Goal: Information Seeking & Learning: Learn about a topic

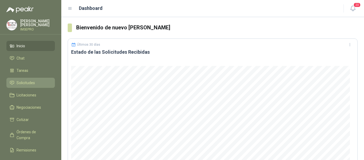
click at [23, 82] on span "Solicitudes" at bounding box center [26, 83] width 18 height 6
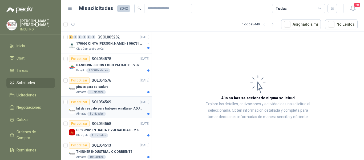
click at [114, 109] on p "kit de rescate para trabajos en altura - ADJUNTAR FICHA TECNICA" at bounding box center [109, 108] width 66 height 5
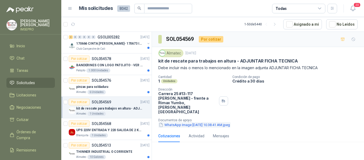
click at [217, 122] on button "WhatsApp Image [DATE] 10.38.41 AM.jpeg" at bounding box center [194, 125] width 72 height 6
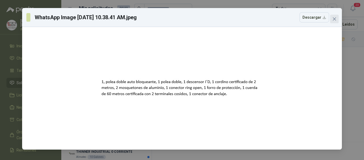
click at [334, 18] on icon "close" at bounding box center [334, 19] width 4 height 4
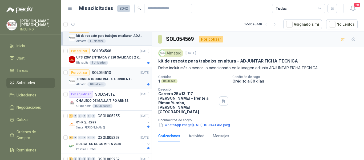
scroll to position [80, 0]
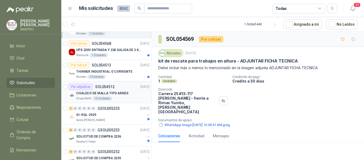
click at [126, 96] on div "CHALECO DE MALLA TIPO ARNES" at bounding box center [112, 93] width 73 height 6
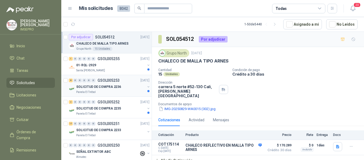
scroll to position [133, 0]
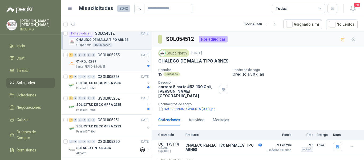
click at [111, 66] on div "Santa [PERSON_NAME]" at bounding box center [110, 67] width 69 height 4
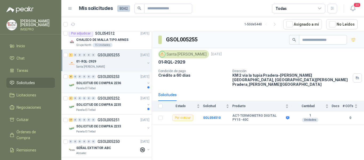
click at [114, 82] on p "SOLICITUD DE COMPRA 2236" at bounding box center [98, 83] width 45 height 5
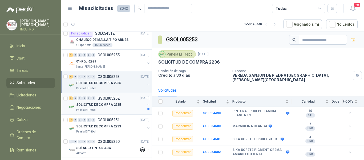
click at [124, 106] on div "SOLICITUD DE COMPRA 2235" at bounding box center [110, 104] width 69 height 6
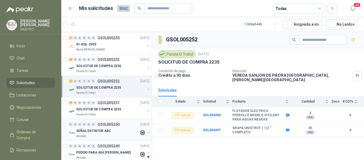
scroll to position [160, 0]
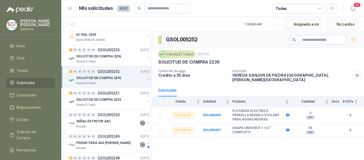
click at [139, 111] on div "01 de septiembre de 2025, 4:31 p. m." at bounding box center [139, 111] width 0 height 0
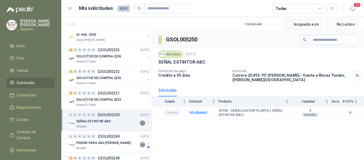
click at [117, 119] on div "SEÑAL EXTINTOR ABC" at bounding box center [107, 121] width 63 height 6
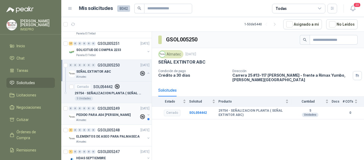
scroll to position [213, 0]
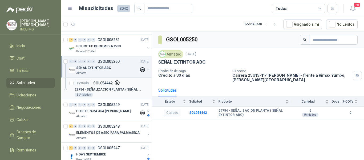
click at [106, 87] on p "29754 - SEÑALIZACION PLANTA ( SEÑAL EXTINTOR ABC)" at bounding box center [108, 89] width 66 height 5
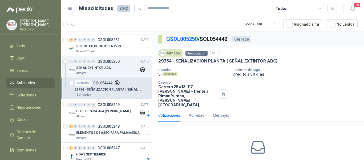
click at [109, 90] on p "29754 - SEÑALIZACION PLANTA ( SEÑAL EXTINTOR ABC)" at bounding box center [108, 89] width 66 height 5
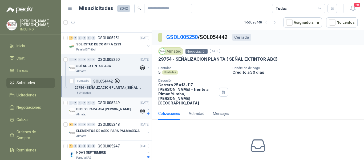
click at [111, 102] on p "GSOL005249" at bounding box center [109, 103] width 22 height 4
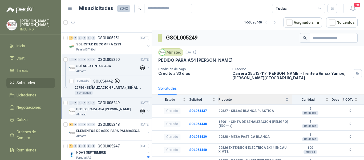
scroll to position [10, 0]
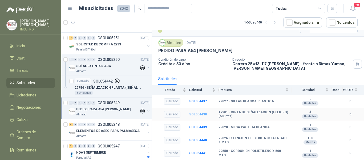
click at [202, 113] on b "SOL054438" at bounding box center [198, 114] width 18 height 4
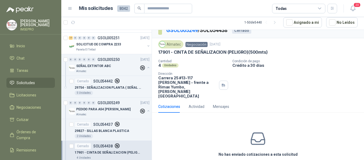
scroll to position [9, 0]
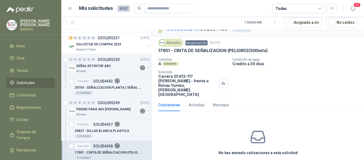
click at [232, 150] on h3 "No has enviado cotizaciones a esta solicitud" at bounding box center [258, 153] width 79 height 6
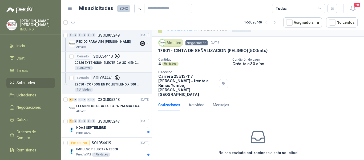
scroll to position [347, 0]
click at [112, 103] on p "ELEMENTOS DE ASEO PARA PALMASECA" at bounding box center [107, 105] width 63 height 5
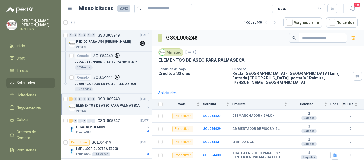
scroll to position [373, 0]
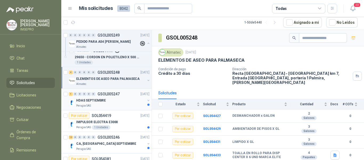
click at [112, 99] on div "HDAS SEPTIEMBRE" at bounding box center [110, 100] width 69 height 6
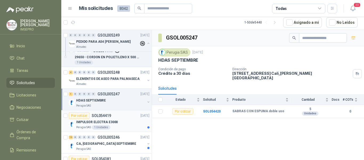
scroll to position [400, 0]
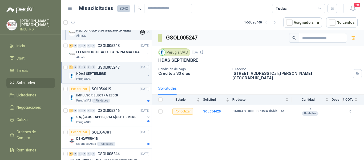
click at [113, 102] on div "Perugia SAS 1 Unidades" at bounding box center [112, 100] width 73 height 4
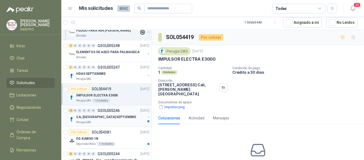
click at [116, 114] on div "CA, [GEOGRAPHIC_DATA] SEPTIEMBRE" at bounding box center [110, 117] width 69 height 6
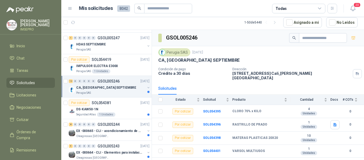
scroll to position [453, 0]
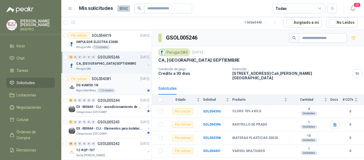
click at [116, 82] on div "DS-KAW50-1N" at bounding box center [112, 85] width 73 height 6
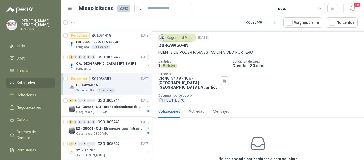
scroll to position [27, 0]
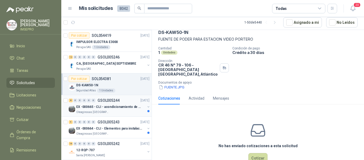
click at [121, 106] on p "EX -000665 - CLI - acondicionamiento de caja para" at bounding box center [109, 106] width 66 height 5
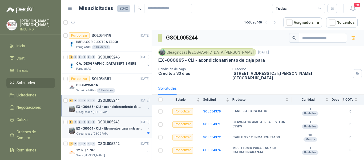
click at [120, 124] on div "5 0 0 0 0 0 GSOL005243 [DATE]" at bounding box center [110, 122] width 82 height 6
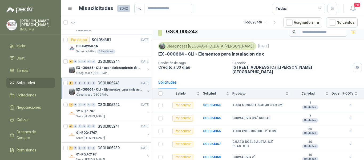
scroll to position [533, 0]
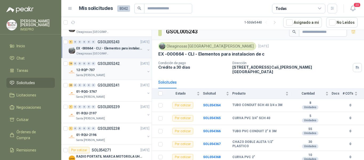
click at [115, 73] on div "Santa [PERSON_NAME]" at bounding box center [110, 75] width 69 height 4
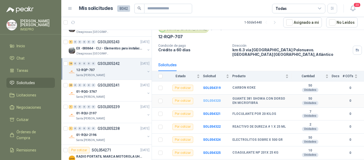
scroll to position [80, 0]
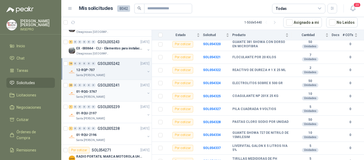
click at [94, 91] on p "01-RQG-3767" at bounding box center [86, 91] width 21 height 5
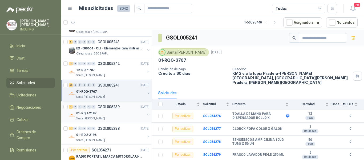
click at [108, 114] on div "01-RQU-2197" at bounding box center [110, 113] width 69 height 6
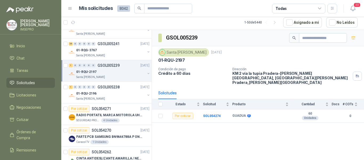
scroll to position [587, 0]
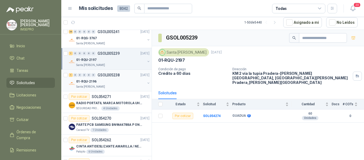
click at [110, 83] on div "01-RQU-2196" at bounding box center [110, 81] width 69 height 6
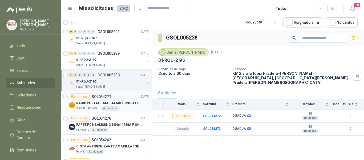
click at [114, 105] on p "RADIO PORTATIL MARCA MOTOROLA UHF SIN PANTALLA CON GPS, INCLUYE: ANTENA, BATERI…" at bounding box center [109, 103] width 66 height 5
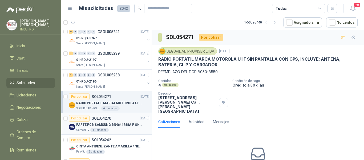
click at [120, 122] on p "PARTE PCB SAMSUNG BN9644788A P ONECONNE" at bounding box center [109, 124] width 66 height 5
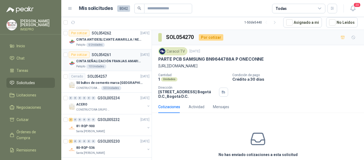
scroll to position [666, 0]
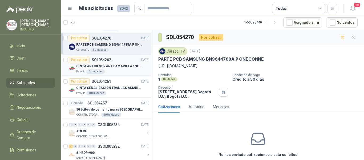
click at [115, 68] on p "CINTA ANTIDESLIZANTE AMARILLA / NEGRA" at bounding box center [109, 66] width 66 height 5
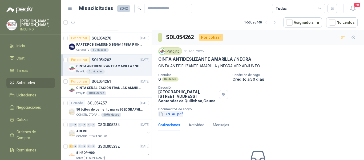
click at [177, 115] on button "CINTAS.pdf" at bounding box center [170, 114] width 25 height 6
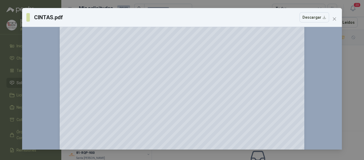
scroll to position [53, 0]
click at [337, 16] on button "Close" at bounding box center [334, 19] width 9 height 9
